Goal: Task Accomplishment & Management: Complete application form

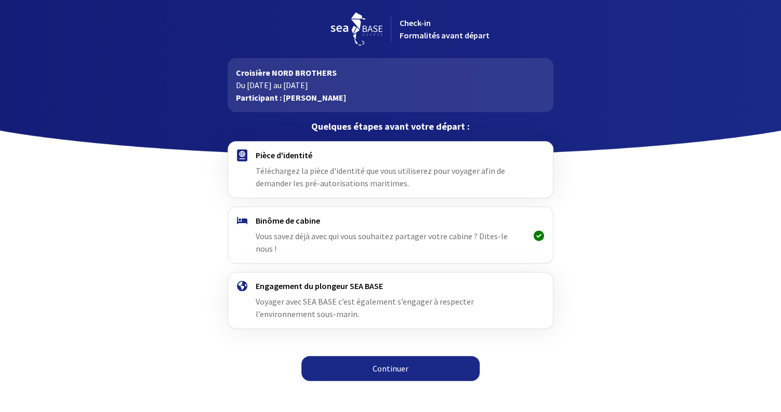
click at [389, 360] on link "Continuer" at bounding box center [390, 368] width 178 height 25
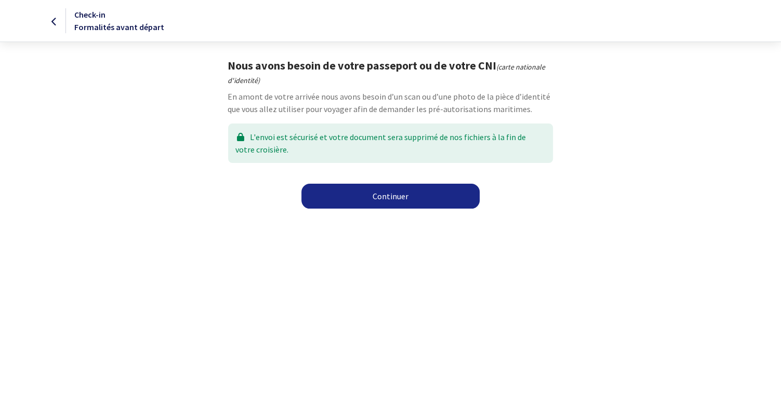
click at [394, 198] on link "Continuer" at bounding box center [390, 196] width 178 height 25
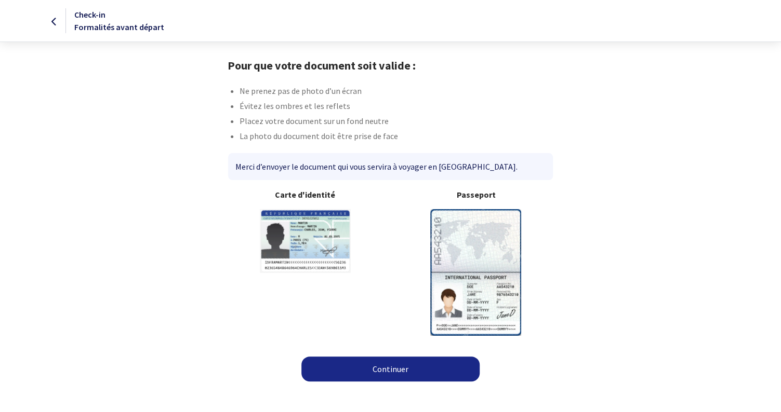
click at [458, 261] on img at bounding box center [475, 272] width 91 height 126
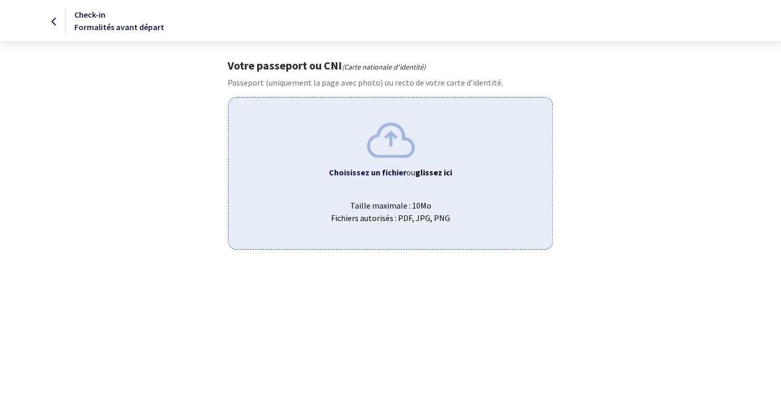
click at [382, 169] on b "Choisissez un fichier" at bounding box center [367, 172] width 77 height 10
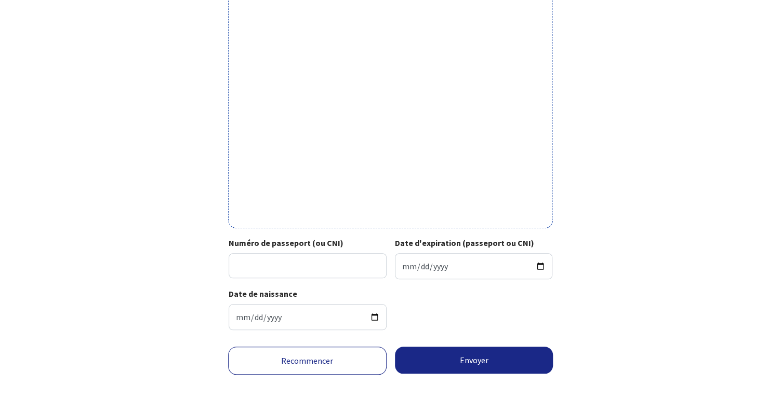
scroll to position [264, 0]
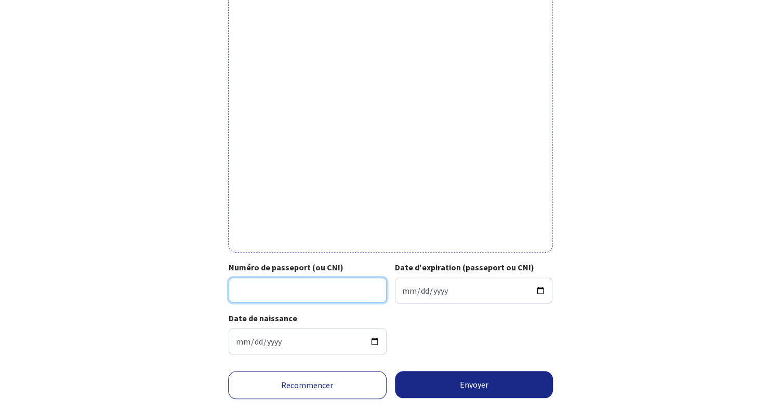
click at [254, 291] on input "Numéro de passeport (ou CNI)" at bounding box center [308, 290] width 158 height 25
type input "18FK59693"
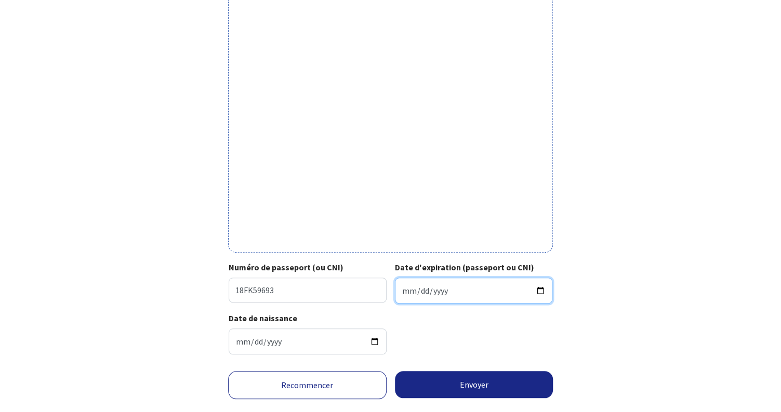
click at [435, 292] on input "Date d'expiration (passeport ou CNI)" at bounding box center [474, 291] width 158 height 26
click at [417, 291] on input "Date d'expiration (passeport ou CNI)" at bounding box center [474, 291] width 158 height 26
click at [427, 290] on input "Date d'expiration (passeport ou CNI)" at bounding box center [474, 291] width 158 height 26
click at [441, 292] on input "Date d'expiration (passeport ou CNI)" at bounding box center [474, 291] width 158 height 26
type input "2028-11-18"
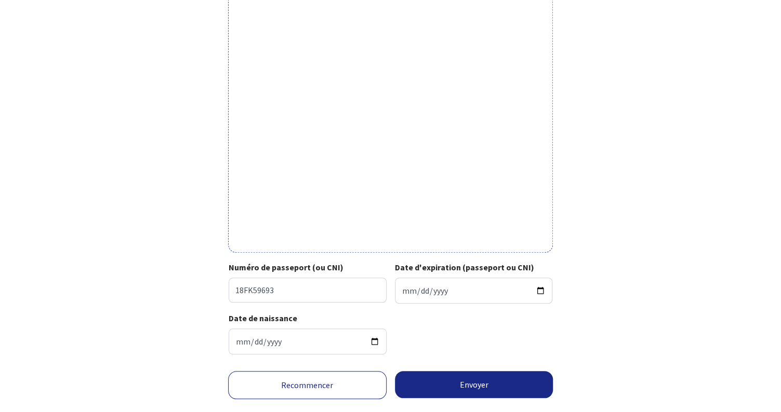
click at [516, 332] on div "Date de naissance 1964-07-28" at bounding box center [391, 337] width 324 height 51
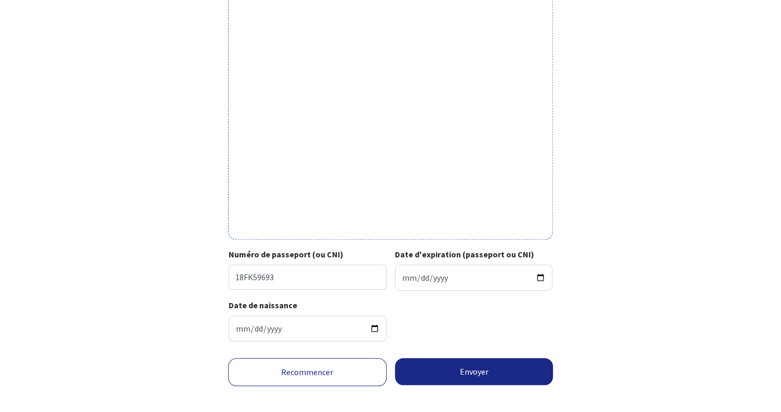
scroll to position [291, 0]
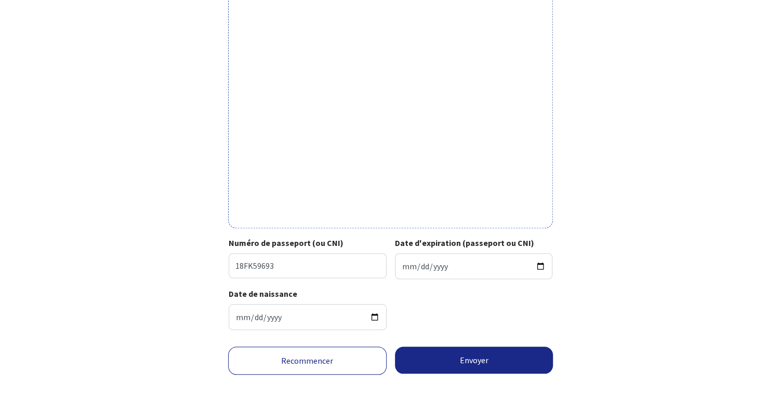
click at [467, 363] on button "Envoyer" at bounding box center [474, 360] width 158 height 27
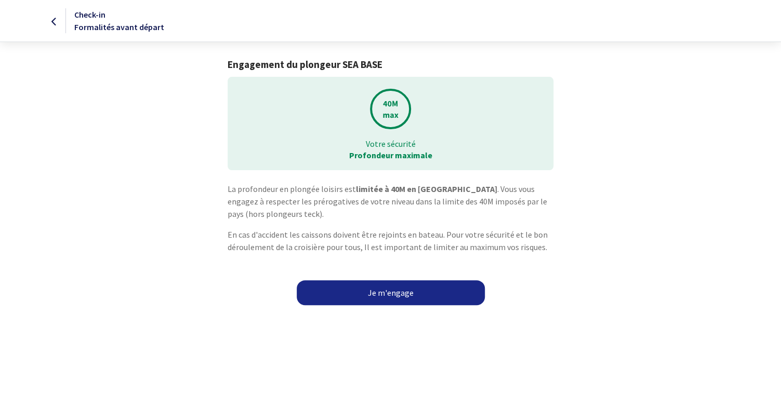
click at [391, 292] on link "Je m'engage" at bounding box center [391, 293] width 188 height 25
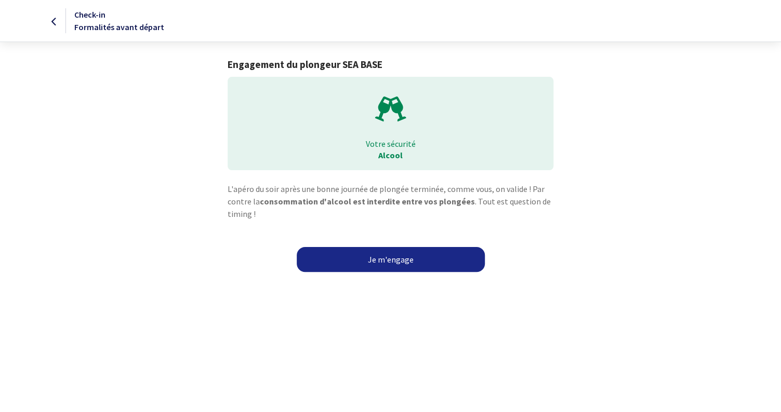
click at [396, 263] on link "Je m'engage" at bounding box center [391, 259] width 188 height 25
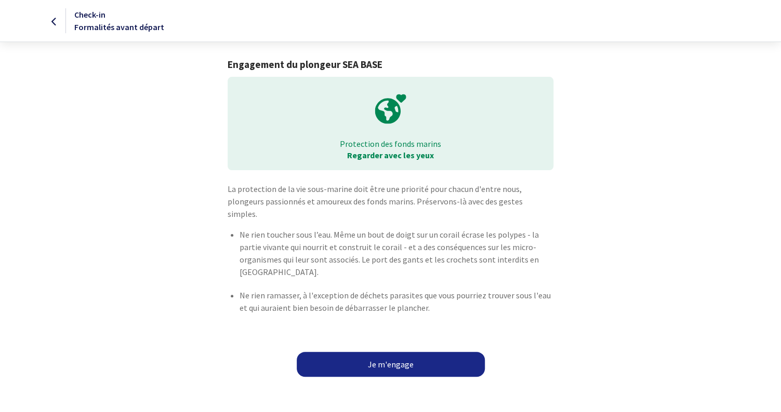
click at [399, 352] on link "Je m'engage" at bounding box center [391, 364] width 188 height 25
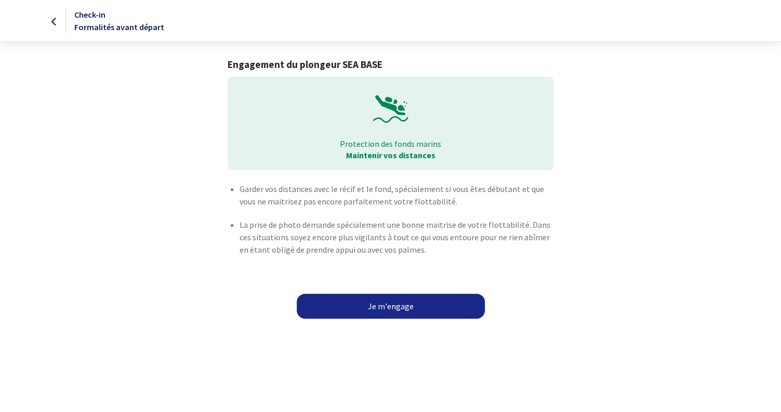
click at [396, 306] on link "Je m'engage" at bounding box center [391, 306] width 188 height 25
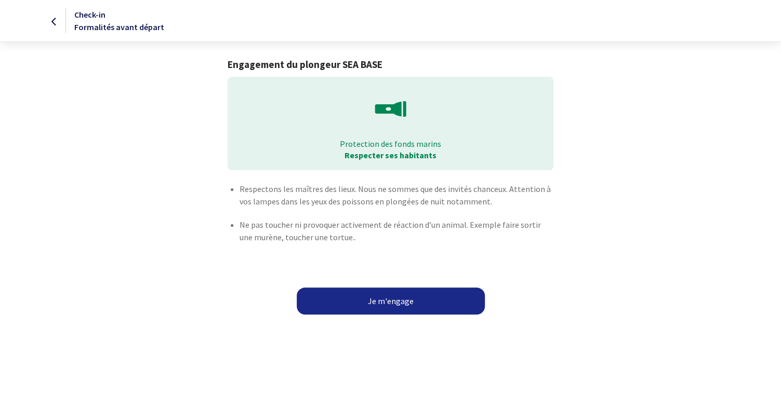
click at [396, 306] on button "Je m'engage" at bounding box center [391, 301] width 188 height 27
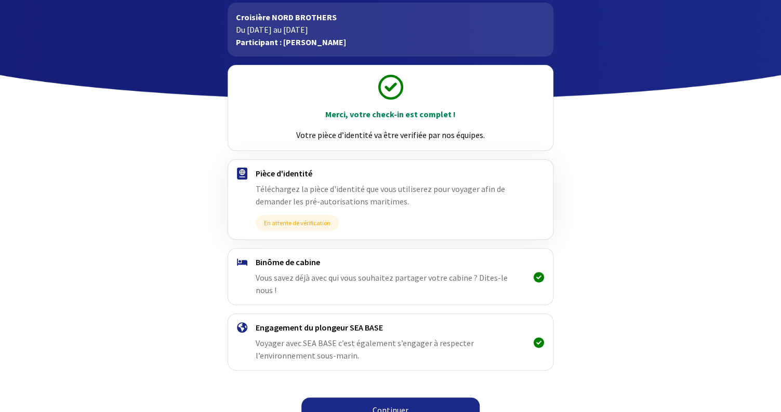
scroll to position [55, 0]
click at [419, 398] on link "Continuer" at bounding box center [390, 410] width 178 height 25
